Goal: Information Seeking & Learning: Learn about a topic

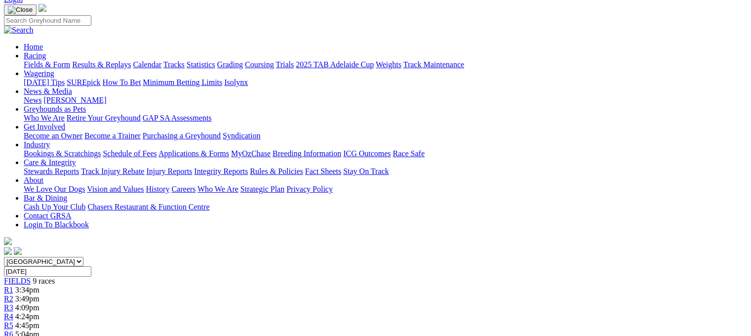
scroll to position [81, 0]
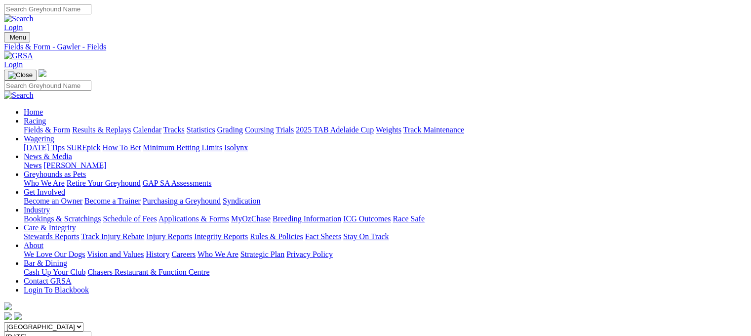
click at [215, 125] on link "Statistics" at bounding box center [201, 129] width 29 height 8
click at [83, 322] on select "South Australia New South Wales Northern Territory Queensland Tasmania Victoria…" at bounding box center [44, 326] width 80 height 9
select select "[GEOGRAPHIC_DATA]"
click at [66, 322] on select "South Australia New South Wales Northern Territory Queensland Tasmania Victoria…" at bounding box center [44, 326] width 80 height 9
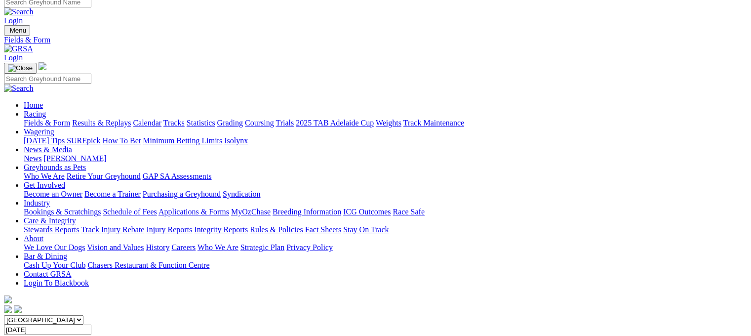
scroll to position [10, 0]
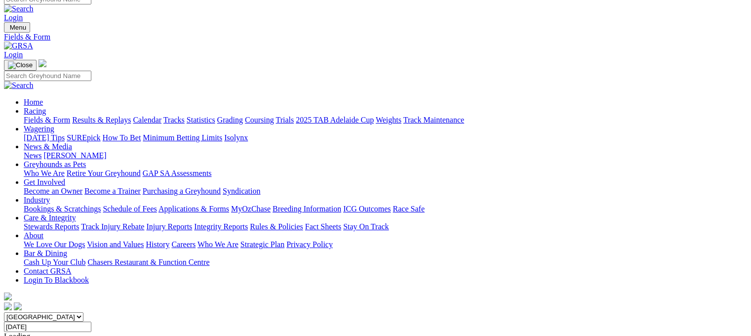
click at [215, 116] on link "Statistics" at bounding box center [201, 120] width 29 height 8
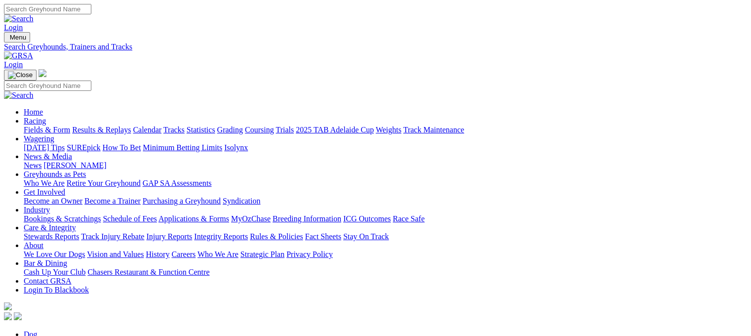
type input "flying damiro"
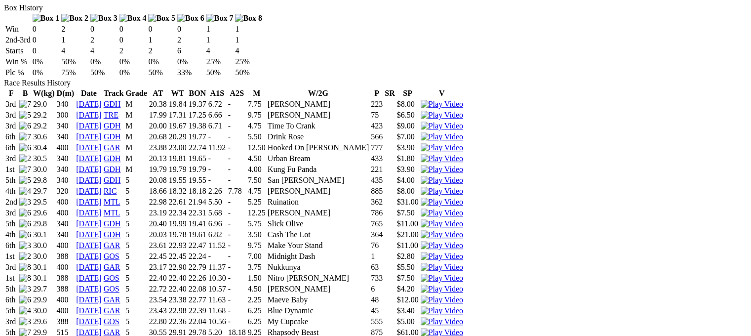
scroll to position [642, 0]
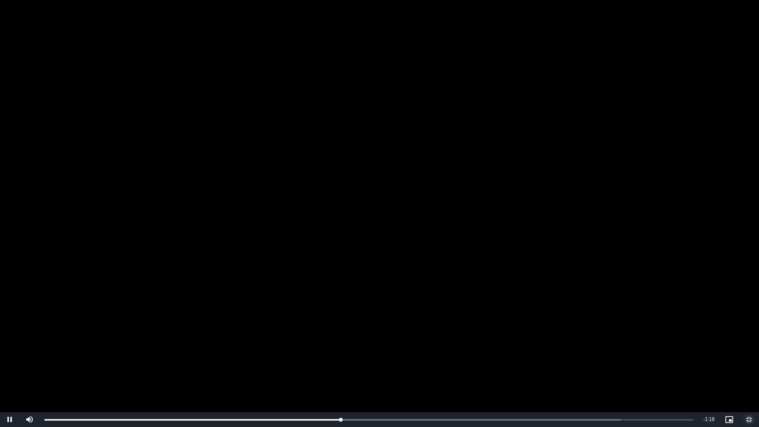
click at [751, 335] on span "Video Player" at bounding box center [749, 419] width 20 height 0
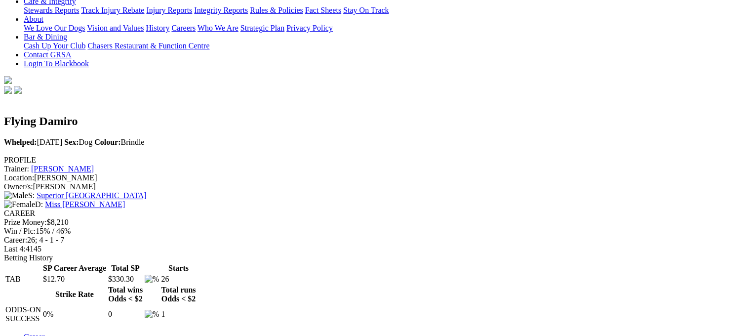
scroll to position [200, 0]
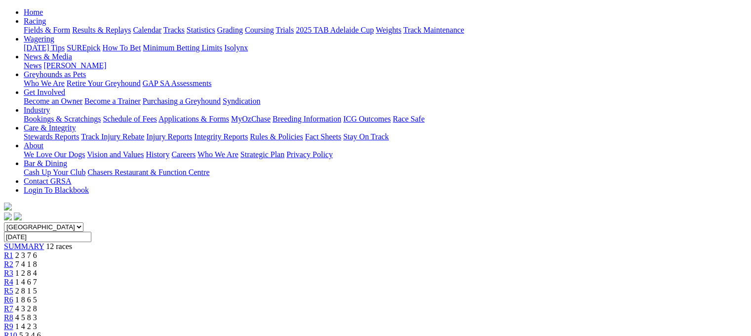
scroll to position [75, 0]
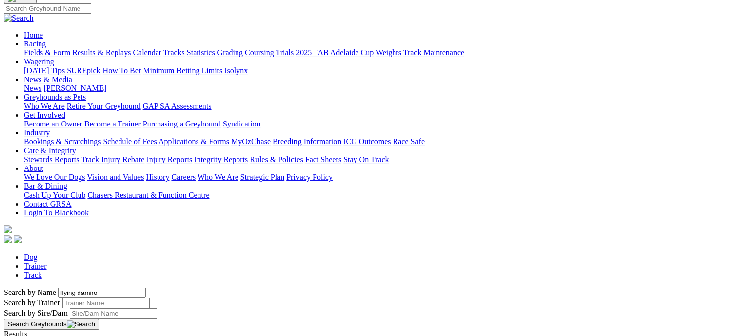
scroll to position [78, 0]
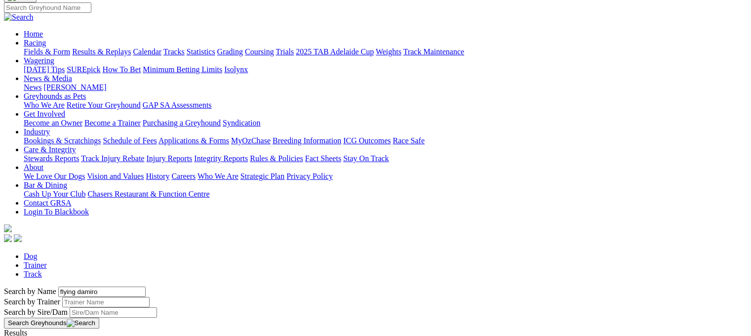
click at [51, 335] on link "Flying Damiro" at bounding box center [27, 341] width 47 height 8
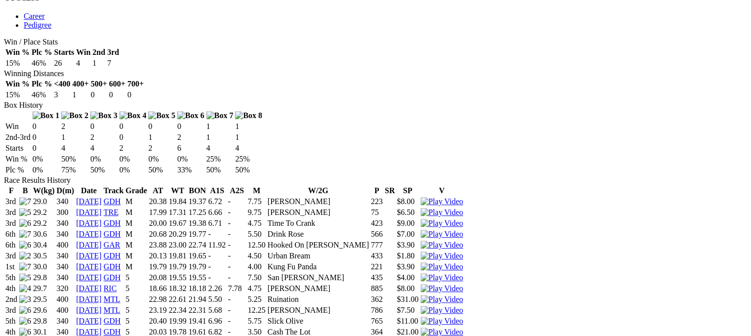
scroll to position [555, 0]
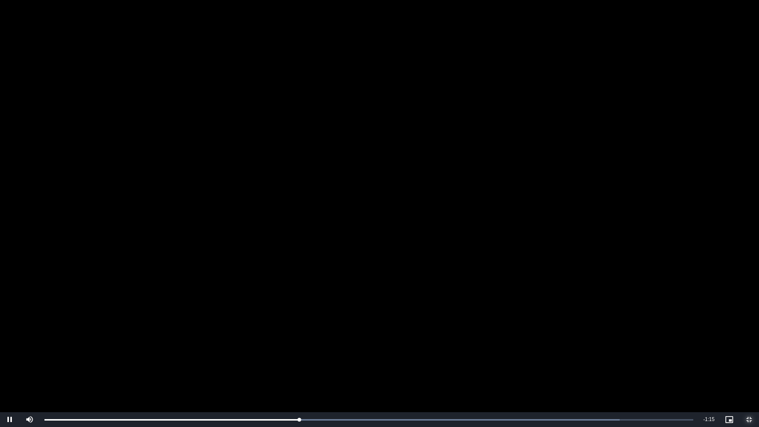
click at [749, 335] on span "Video Player" at bounding box center [749, 419] width 20 height 0
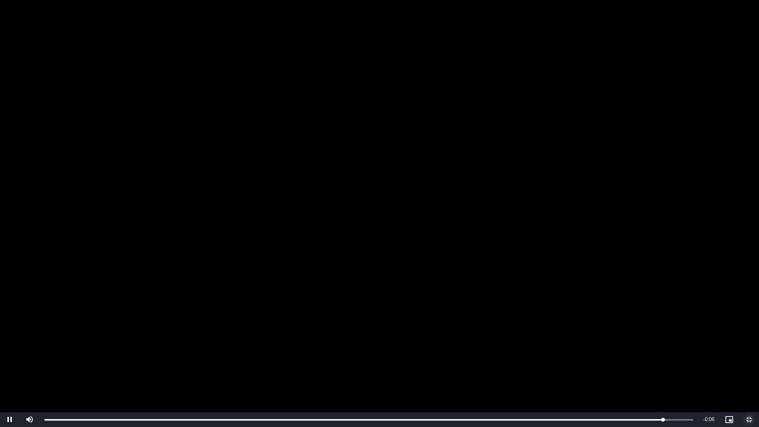
click at [750, 335] on span "Video Player" at bounding box center [749, 419] width 20 height 0
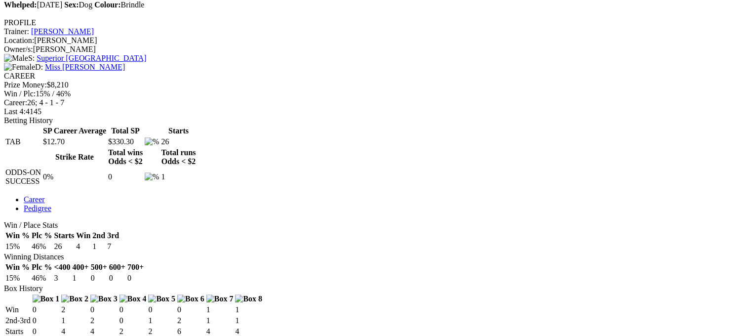
scroll to position [368, 0]
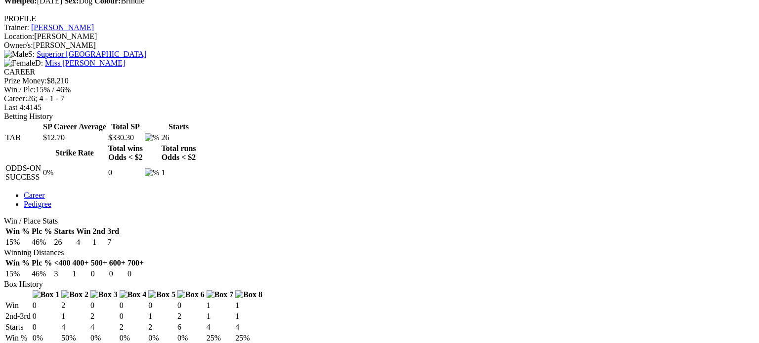
drag, startPoint x: 482, startPoint y: 195, endPoint x: 482, endPoint y: 255, distance: 59.8
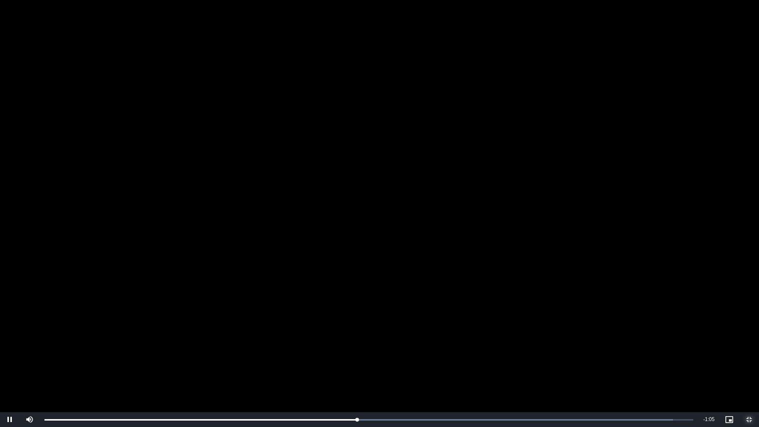
click at [748, 335] on span "Video Player" at bounding box center [749, 419] width 20 height 0
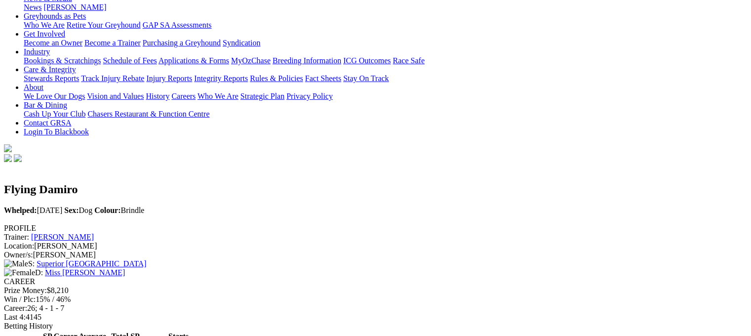
scroll to position [162, 0]
